Goal: Navigation & Orientation: Go to known website

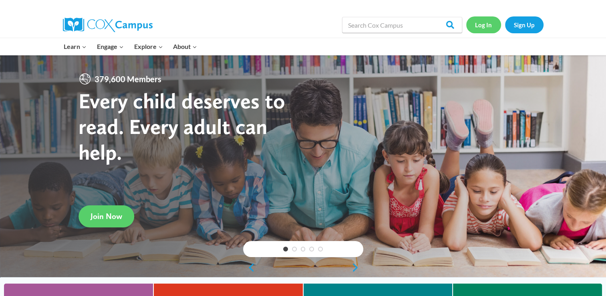
click at [479, 23] on link "Log In" at bounding box center [483, 24] width 35 height 16
